Goal: Information Seeking & Learning: Learn about a topic

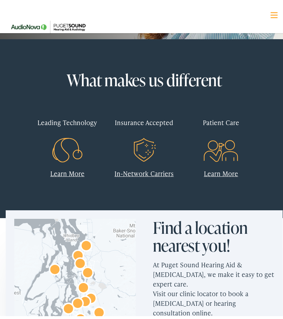
scroll to position [143, 0]
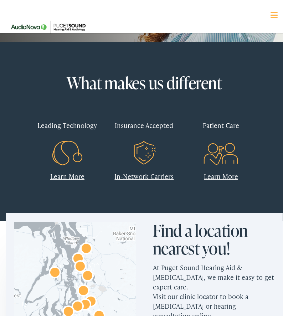
click at [148, 173] on link "In-Network Carriers" at bounding box center [144, 173] width 59 height 9
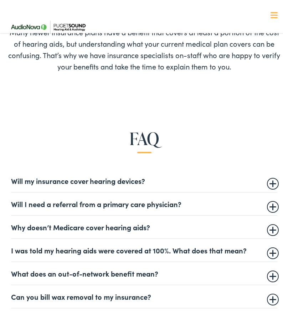
scroll to position [107, 0]
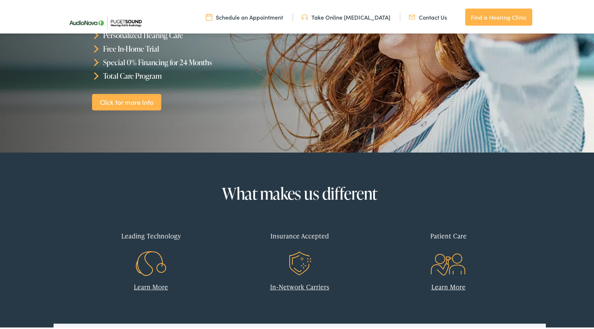
click at [299, 287] on link "In-Network Carriers" at bounding box center [299, 285] width 59 height 9
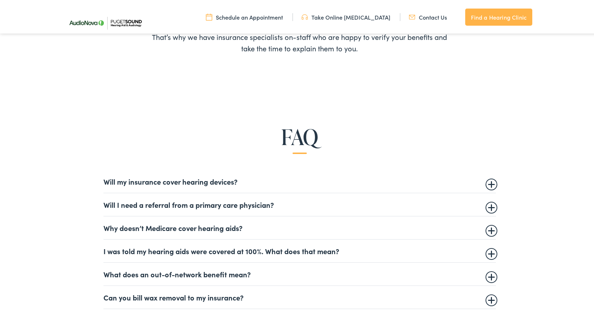
scroll to position [464, 0]
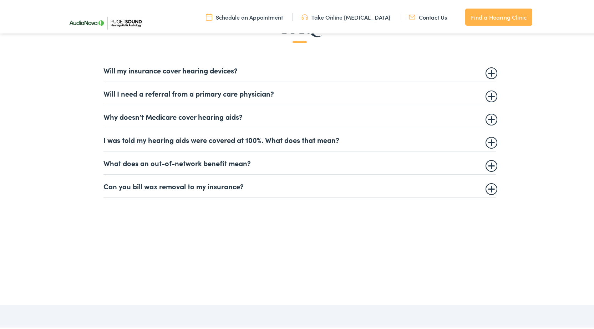
click at [280, 69] on summary "Will my insurance cover hearing devices?" at bounding box center [300, 69] width 393 height 9
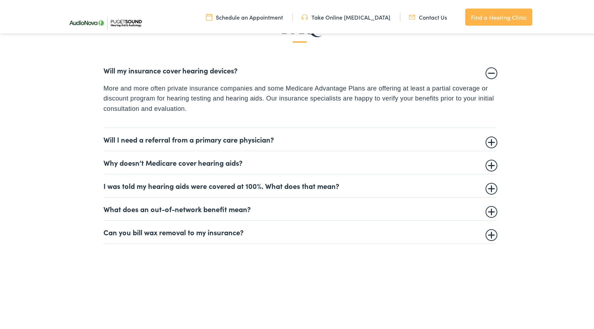
click at [258, 70] on summary "Will my insurance cover hearing devices?" at bounding box center [300, 69] width 393 height 9
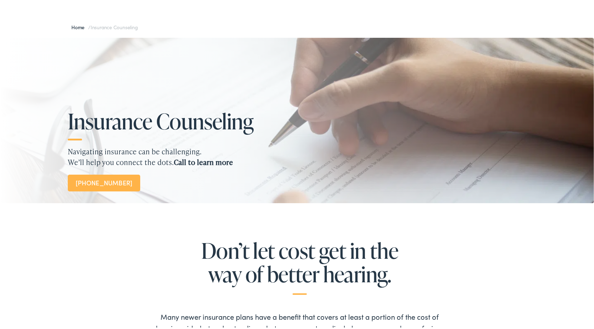
scroll to position [0, 0]
